Goal: Navigation & Orientation: Find specific page/section

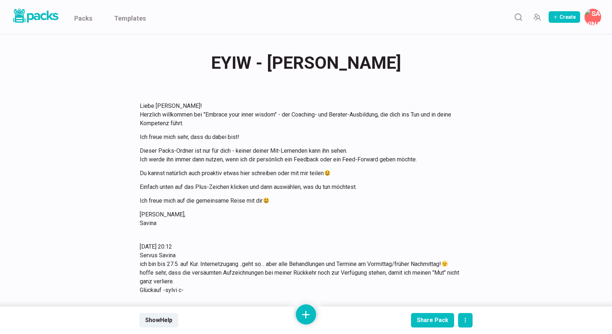
scroll to position [653, 0]
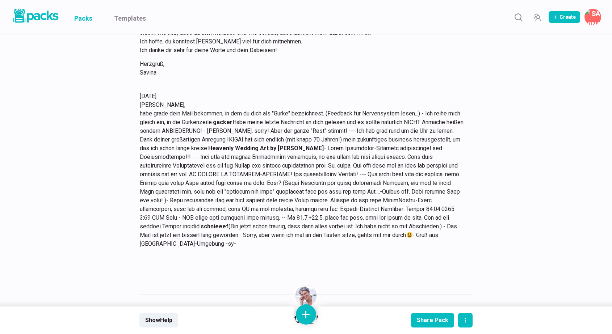
click at [88, 18] on link "Packs" at bounding box center [83, 17] width 18 height 34
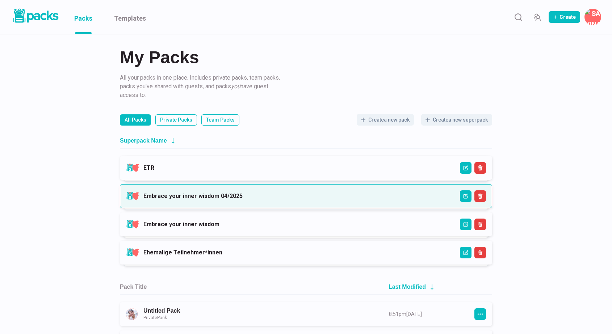
click at [209, 193] on link "Embrace your inner wisdom 04/2025" at bounding box center [192, 196] width 99 height 7
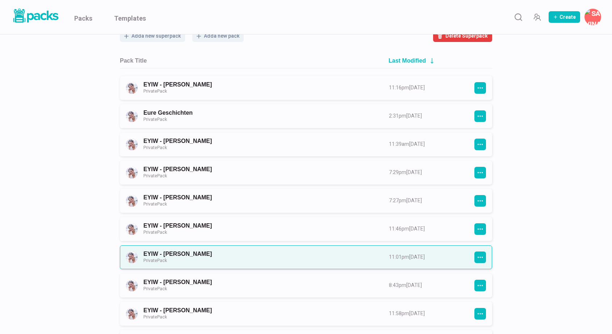
scroll to position [74, 0]
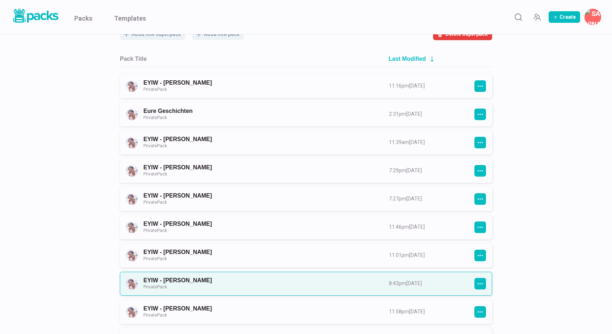
click at [211, 280] on link "EYIW - [PERSON_NAME] Private Pack" at bounding box center [259, 283] width 233 height 13
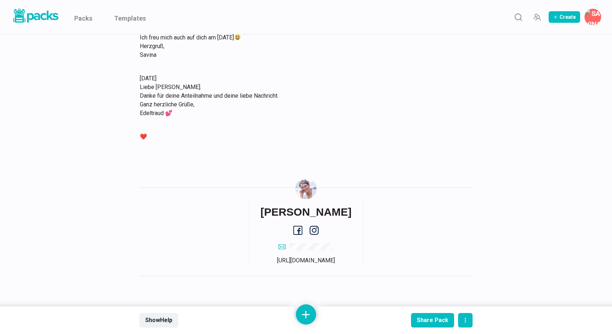
scroll to position [3392, 0]
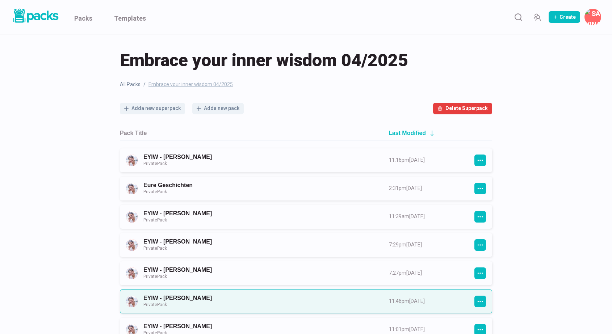
click at [247, 308] on link "EYIW - [PERSON_NAME] Private Pack" at bounding box center [259, 301] width 233 height 13
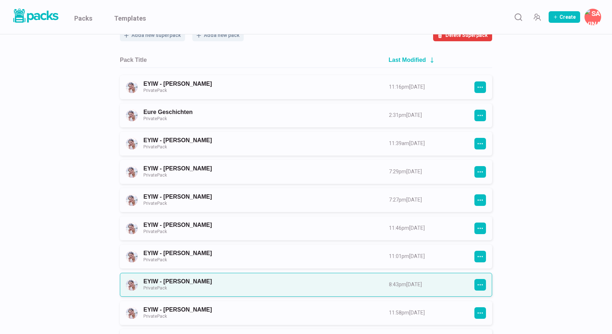
scroll to position [75, 0]
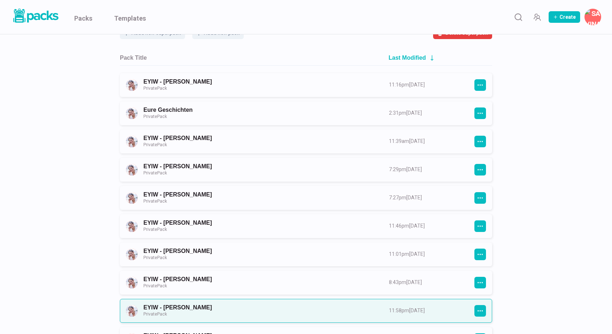
click at [219, 308] on link "EYIW - [PERSON_NAME] Private Pack" at bounding box center [259, 310] width 233 height 13
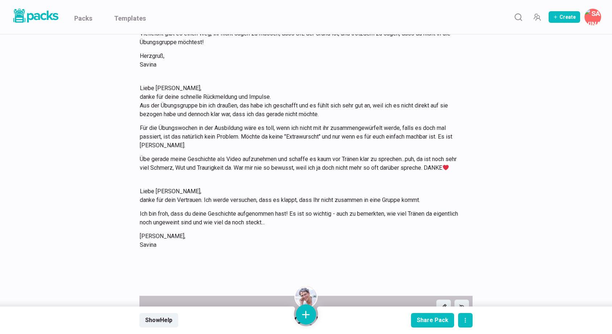
scroll to position [837, 0]
